Goal: Find specific page/section: Find specific page/section

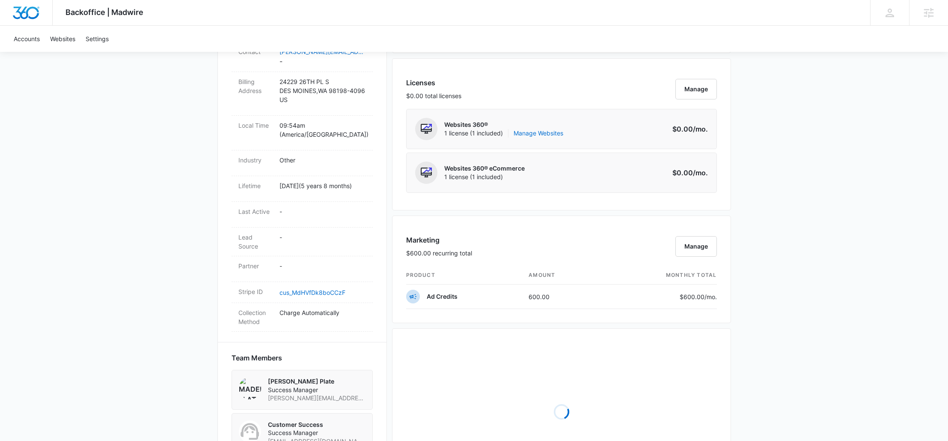
scroll to position [386, 0]
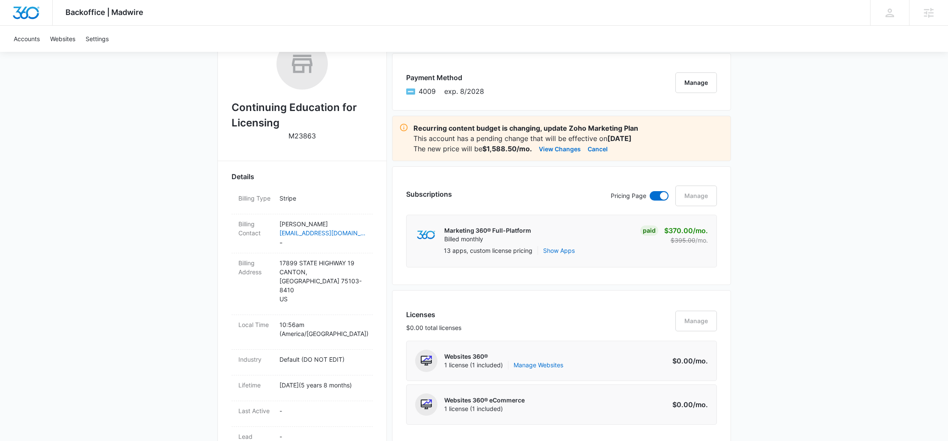
scroll to position [170, 0]
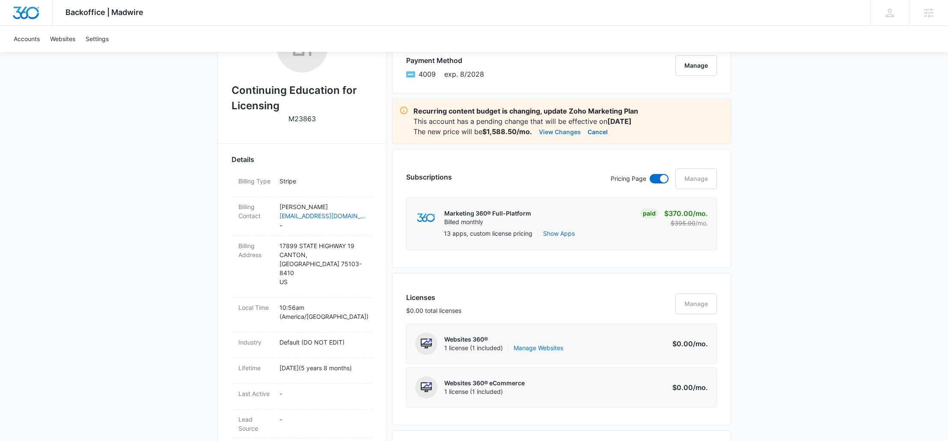
click at [565, 133] on button "View Changes" at bounding box center [560, 131] width 42 height 10
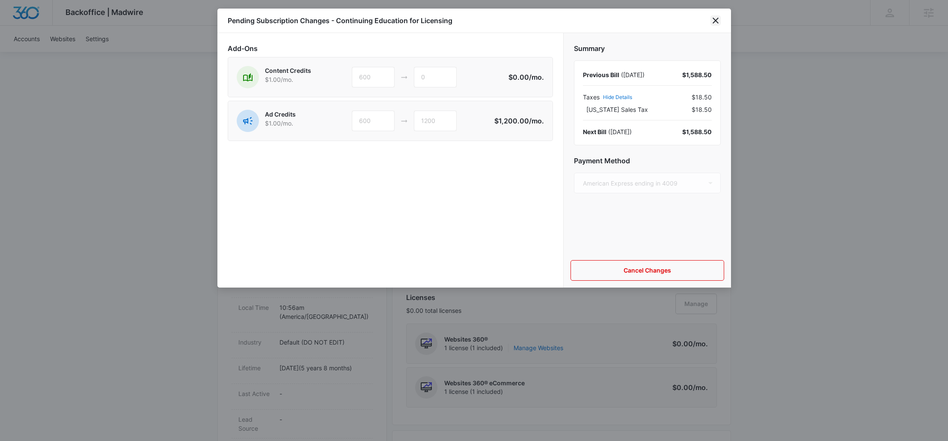
click at [719, 22] on icon "close" at bounding box center [716, 20] width 10 height 10
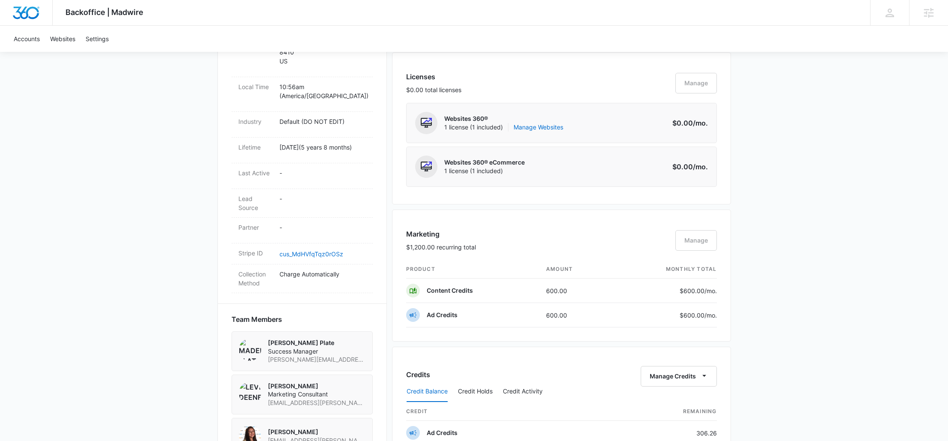
scroll to position [394, 0]
